Goal: Task Accomplishment & Management: Manage account settings

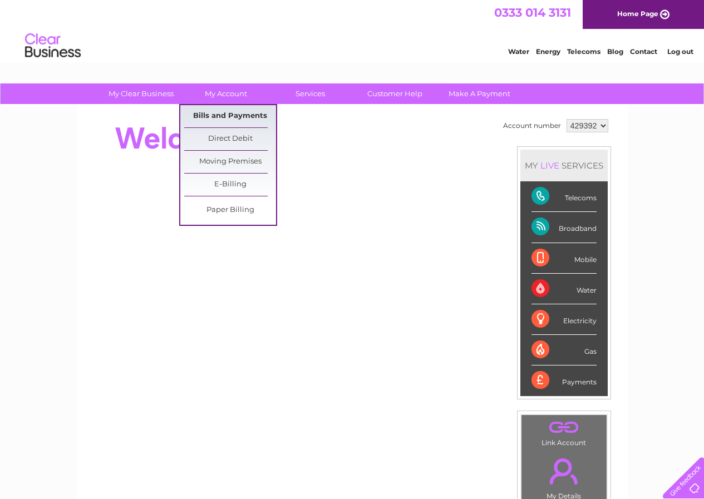
click at [222, 112] on link "Bills and Payments" at bounding box center [230, 116] width 92 height 22
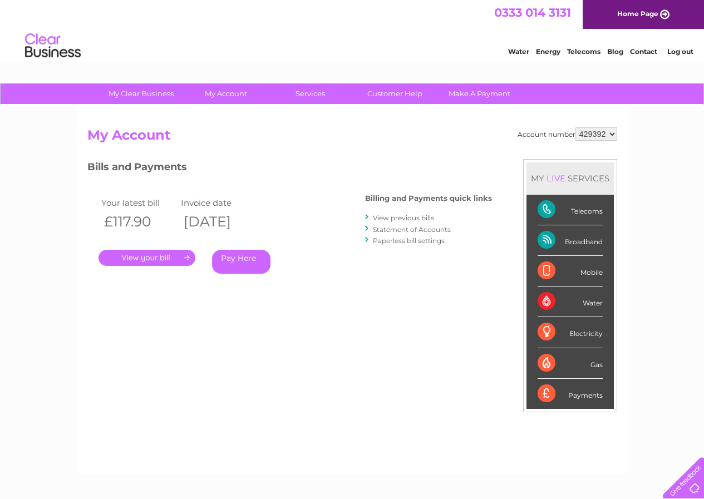
click at [162, 259] on link "." at bounding box center [146, 258] width 97 height 16
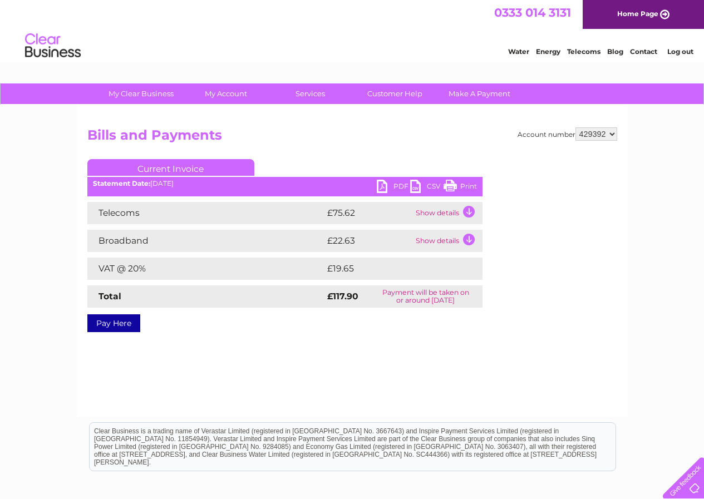
click at [385, 185] on link "PDF" at bounding box center [393, 188] width 33 height 16
click at [676, 50] on link "Log out" at bounding box center [680, 51] width 26 height 8
